Goal: Task Accomplishment & Management: Use online tool/utility

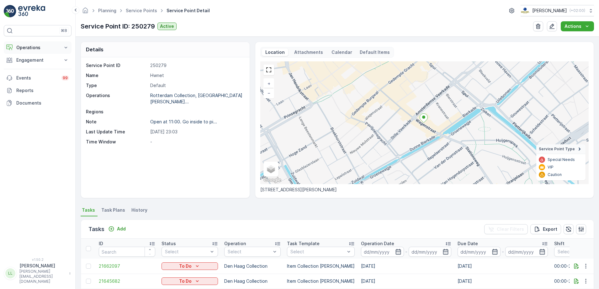
click at [41, 48] on p "Operations" at bounding box center [37, 48] width 43 height 6
click at [34, 75] on p "Routes & Tasks" at bounding box center [32, 76] width 32 height 6
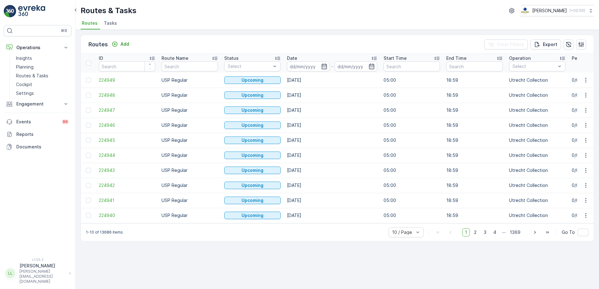
click at [111, 24] on span "Tasks" at bounding box center [110, 23] width 13 height 6
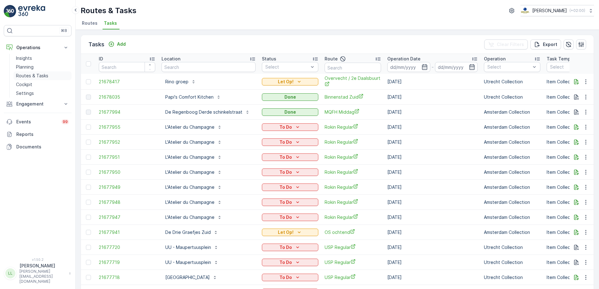
click at [40, 76] on p "Routes & Tasks" at bounding box center [32, 76] width 32 height 6
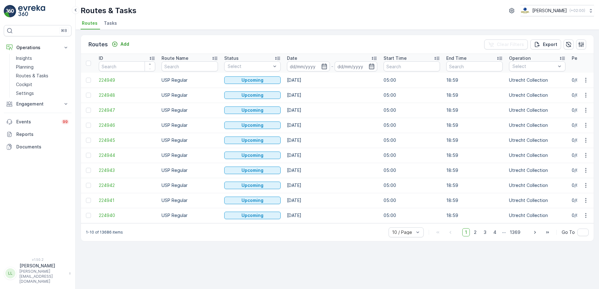
click at [107, 25] on span "Tasks" at bounding box center [110, 23] width 13 height 6
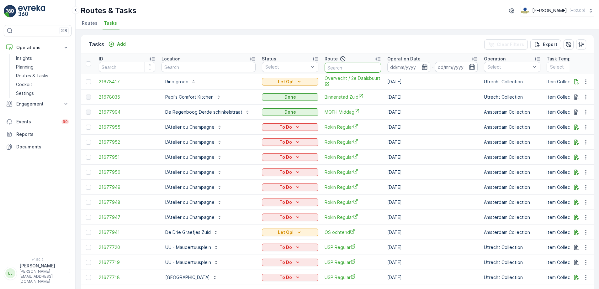
click at [356, 67] on input "text" at bounding box center [352, 68] width 56 height 10
type input "uva"
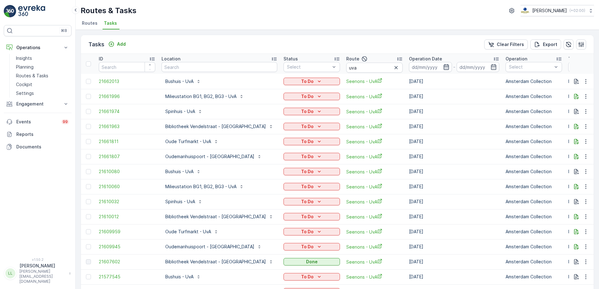
click at [443, 66] on icon "button" at bounding box center [445, 67] width 5 height 6
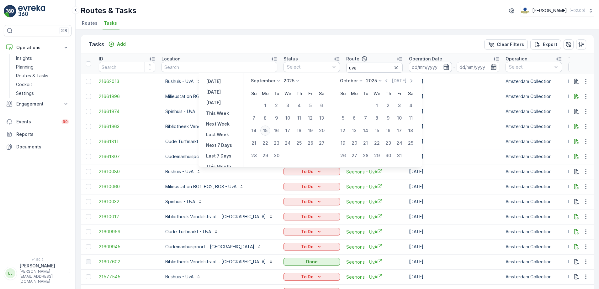
click at [263, 131] on div "15" at bounding box center [265, 131] width 10 height 10
type input "[DATE]"
click at [263, 131] on div "15" at bounding box center [265, 131] width 10 height 10
type input "[DATE]"
click at [263, 131] on div "15" at bounding box center [265, 131] width 10 height 10
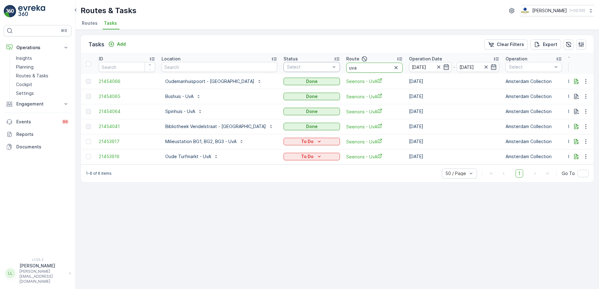
drag, startPoint x: 338, startPoint y: 65, endPoint x: 292, endPoint y: 69, distance: 45.3
click at [292, 69] on tr "ID Location Status Select Route uva Operation Date 15.09.2025 - 15.09.2025 Oper…" at bounding box center [594, 64] width 1026 height 20
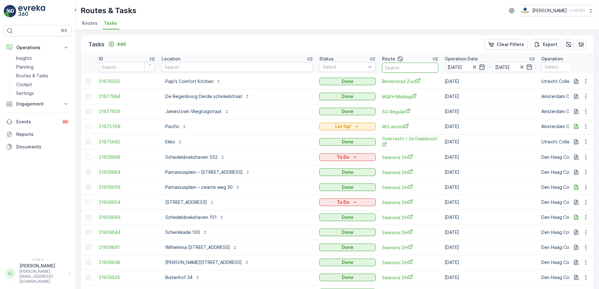
click at [382, 69] on input "text" at bounding box center [410, 68] width 56 height 10
type input "om mi"
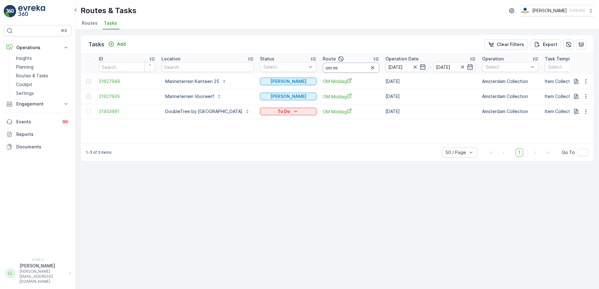
click at [379, 68] on input "om mi" at bounding box center [350, 68] width 56 height 10
drag, startPoint x: 377, startPoint y: 69, endPoint x: 360, endPoint y: 66, distance: 17.4
click at [360, 66] on input "om mi" at bounding box center [350, 68] width 56 height 10
click at [379, 69] on input "om mi" at bounding box center [350, 68] width 56 height 10
type input "om"
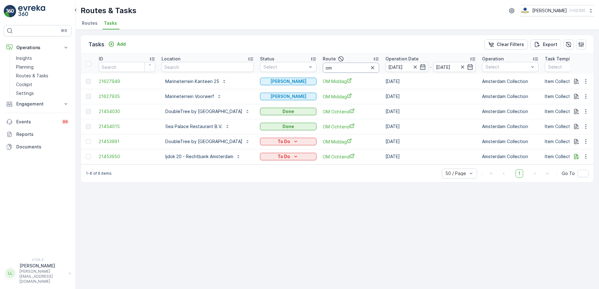
click at [379, 69] on input "om" at bounding box center [350, 68] width 56 height 10
drag, startPoint x: 451, startPoint y: 68, endPoint x: 463, endPoint y: 69, distance: 11.9
click at [418, 68] on icon "button" at bounding box center [415, 67] width 6 height 6
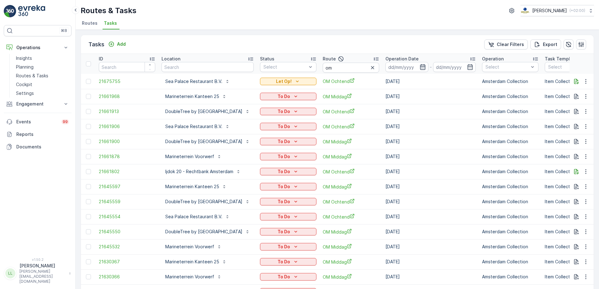
click at [425, 66] on icon "button" at bounding box center [422, 67] width 5 height 6
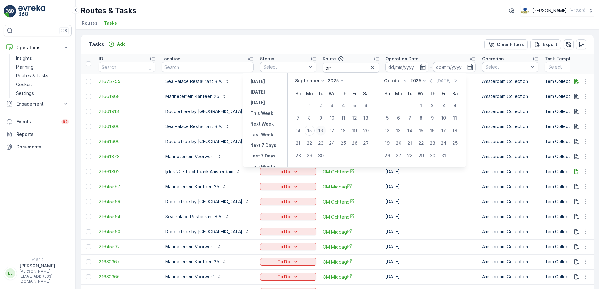
click at [322, 130] on div "16" at bounding box center [321, 131] width 10 height 10
type input "16.09.2025"
click at [322, 130] on div "16" at bounding box center [321, 131] width 10 height 10
type input "16.09.2025"
click at [322, 130] on div "16" at bounding box center [321, 131] width 10 height 10
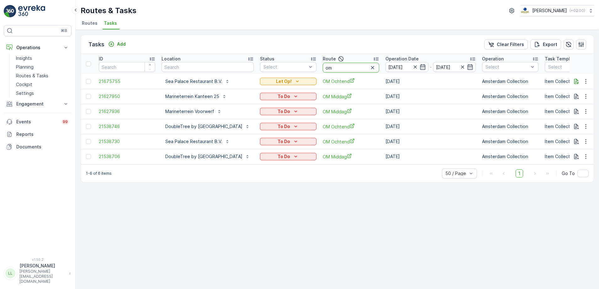
click at [379, 68] on input "om" at bounding box center [350, 68] width 56 height 10
type input "om m"
